Goal: Task Accomplishment & Management: Manage account settings

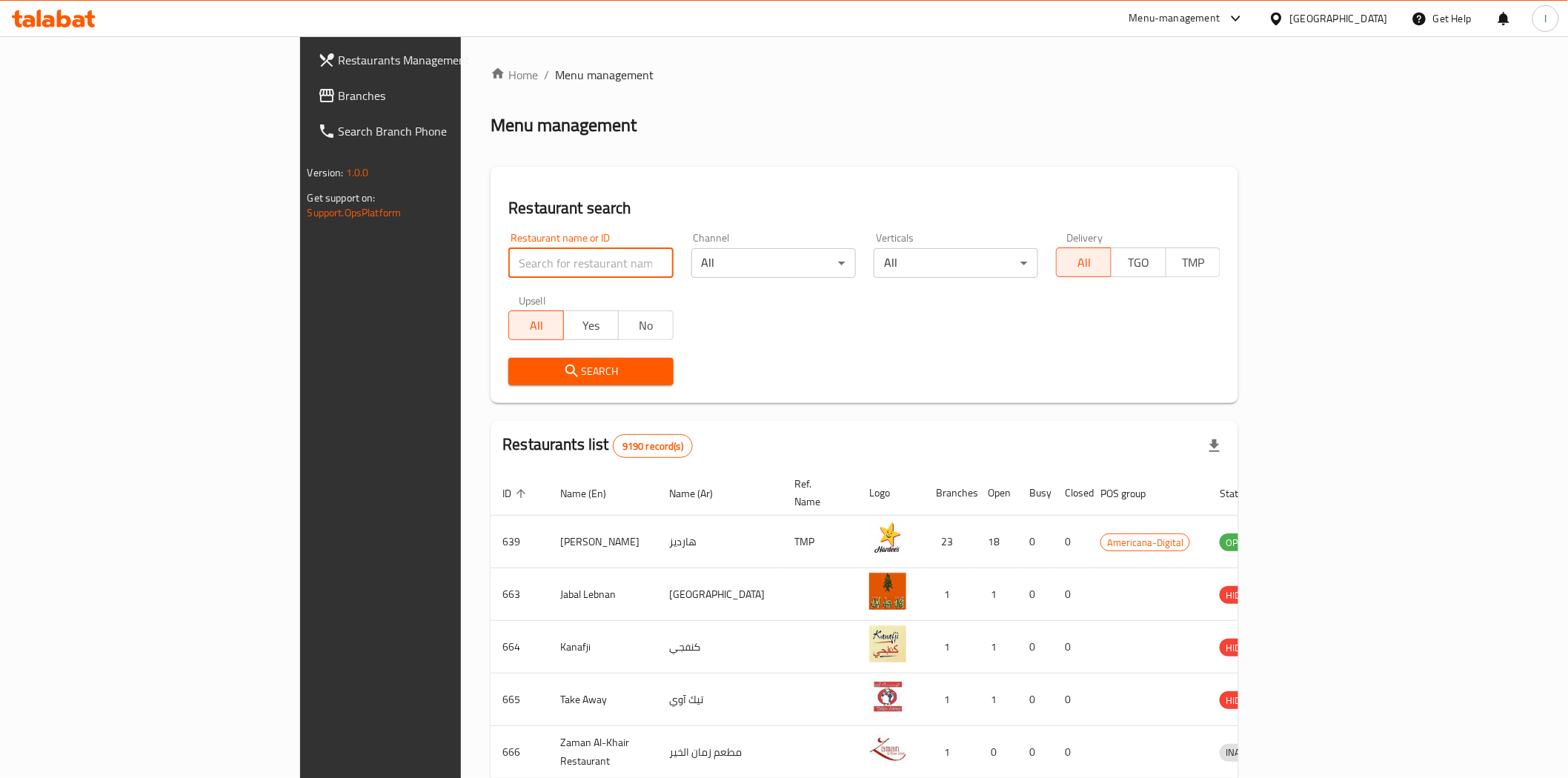
click at [508, 265] on input "search" at bounding box center [591, 263] width 165 height 30
paste input "670708"
type input "670708"
click at [528, 363] on span "Search" at bounding box center [590, 372] width 140 height 19
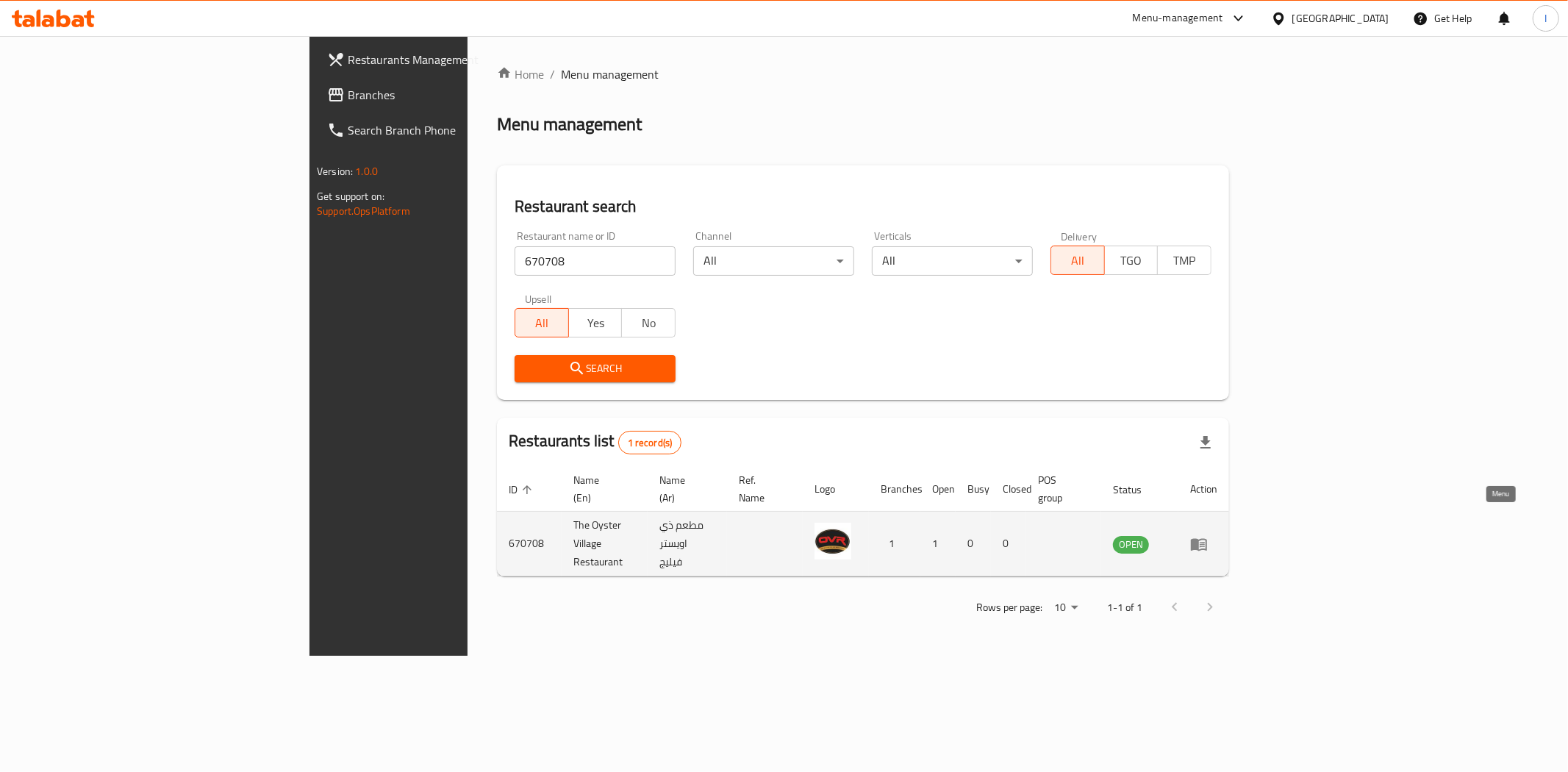
click at [1208, 535] on icon "enhanced table" at bounding box center [1199, 544] width 18 height 18
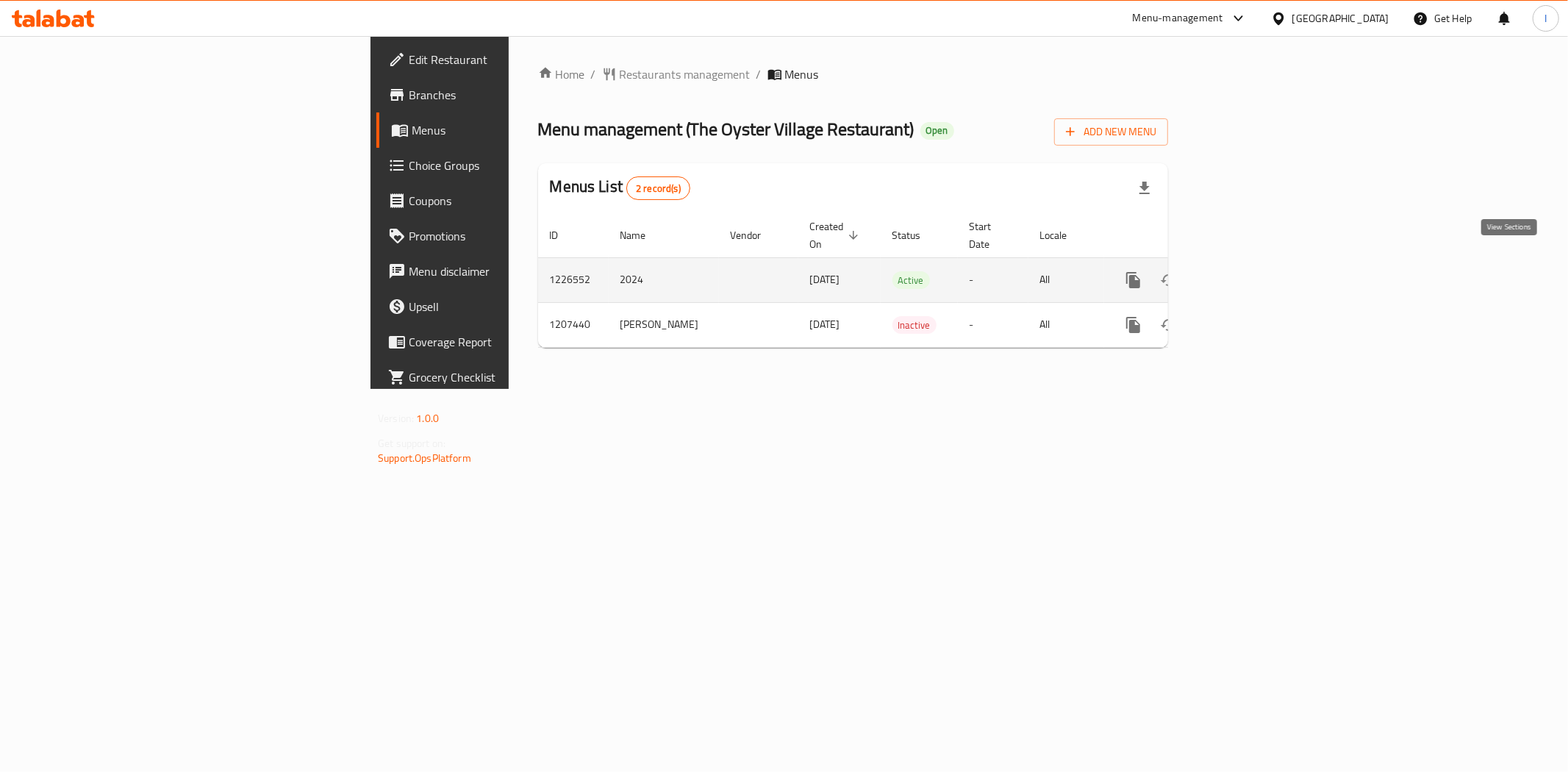
click at [1258, 268] on link "enhanced table" at bounding box center [1240, 280] width 35 height 35
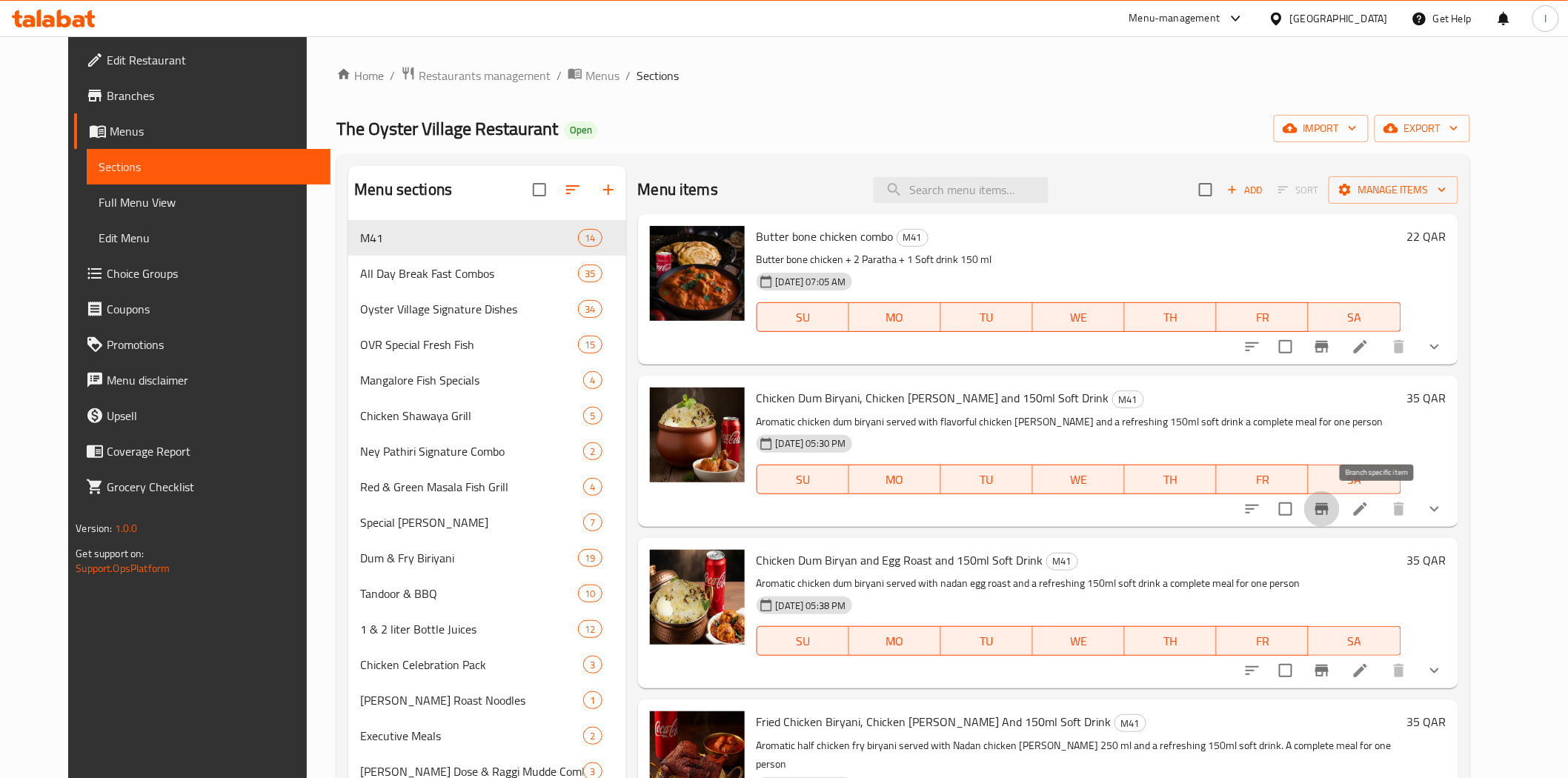
click at [1329, 507] on icon "Branch-specific-item" at bounding box center [1322, 509] width 13 height 12
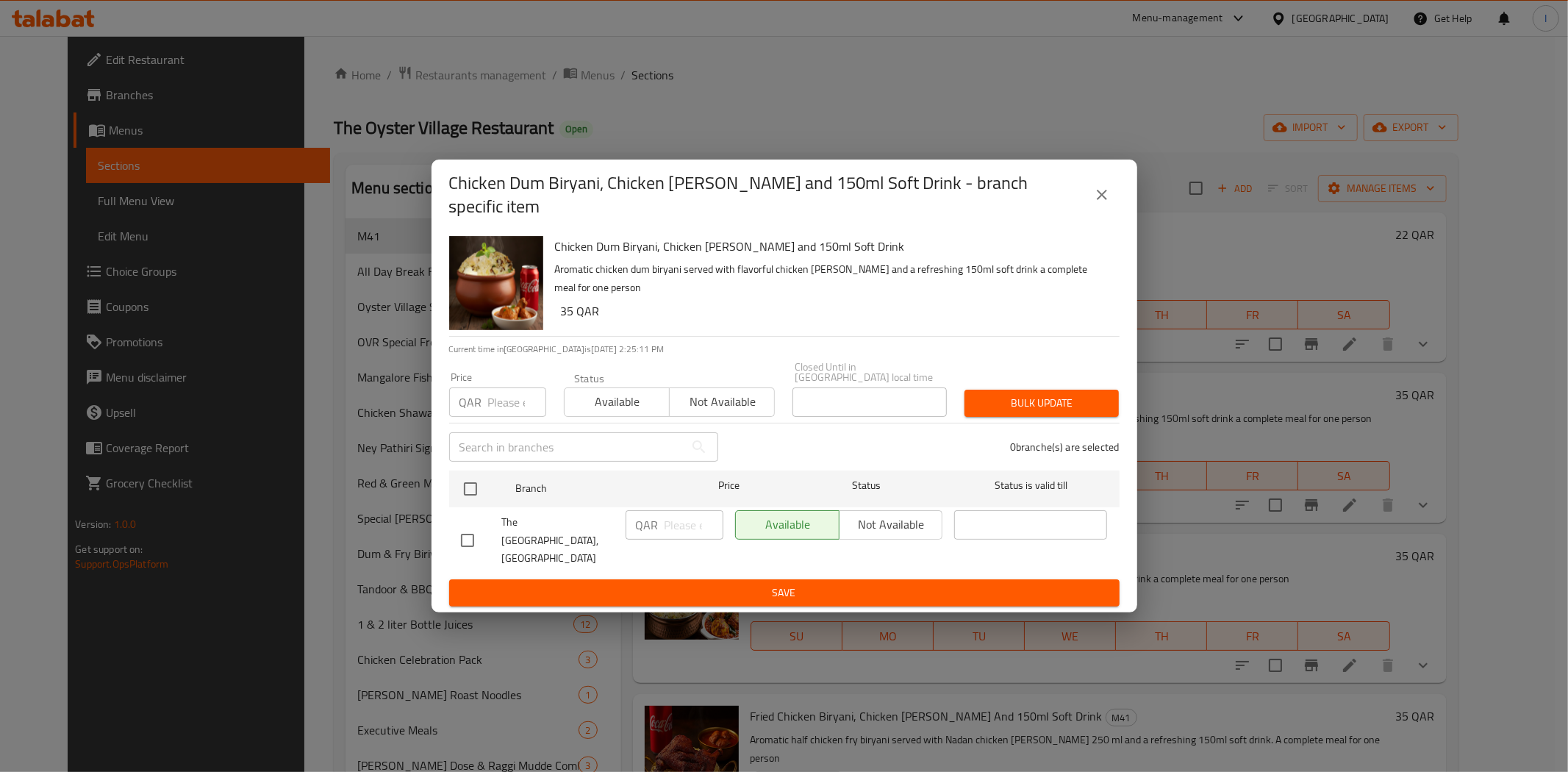
click at [1104, 203] on icon "close" at bounding box center [1102, 195] width 18 height 18
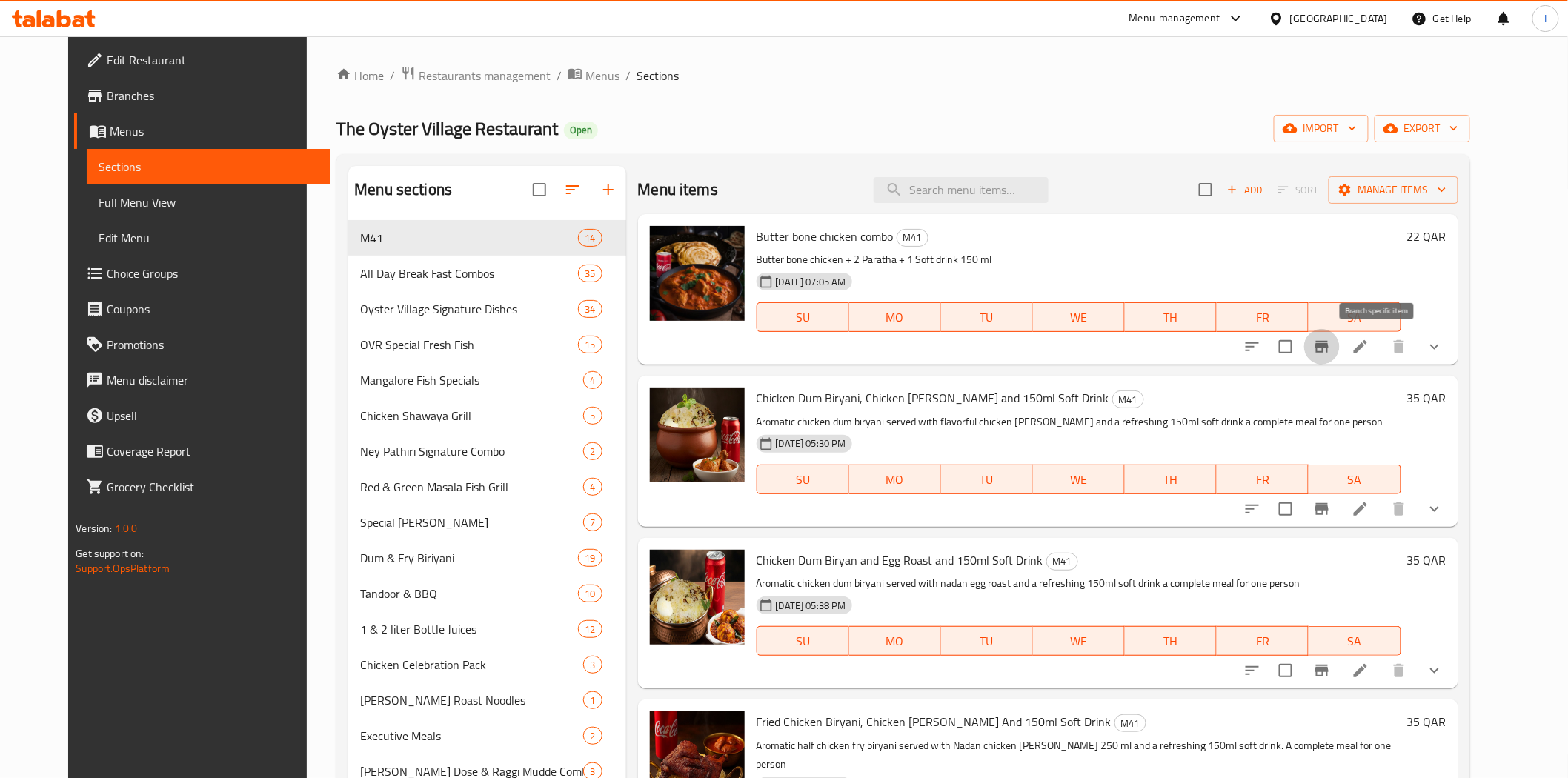
click at [1329, 351] on icon "Branch-specific-item" at bounding box center [1322, 346] width 13 height 12
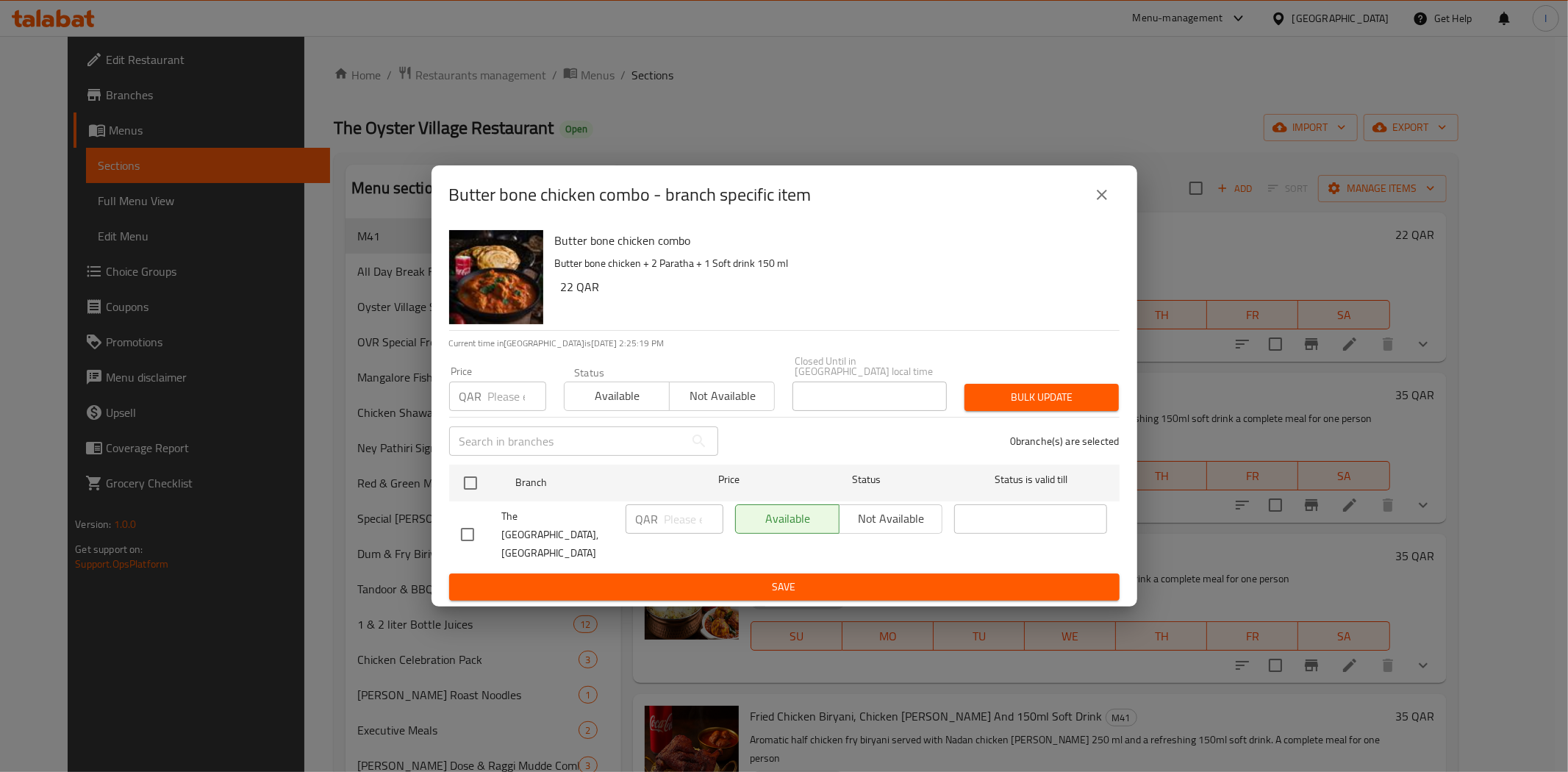
click at [1104, 203] on icon "close" at bounding box center [1102, 195] width 18 height 18
